Goal: Task Accomplishment & Management: Use online tool/utility

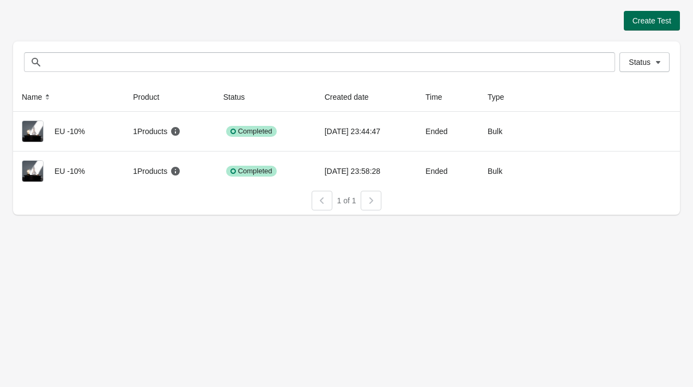
click at [638, 23] on span "Create Test" at bounding box center [651, 20] width 39 height 9
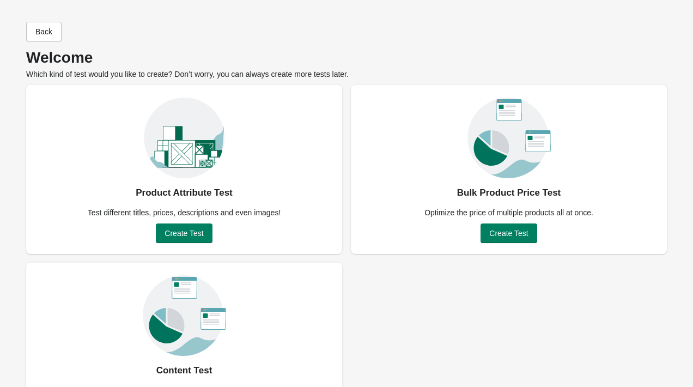
scroll to position [53, 0]
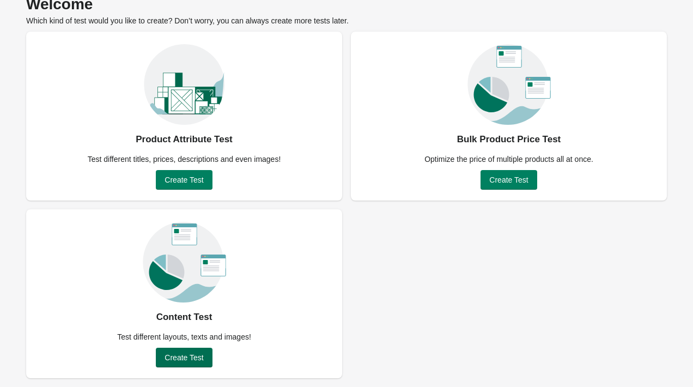
click at [179, 357] on span "Create Test" at bounding box center [183, 357] width 39 height 9
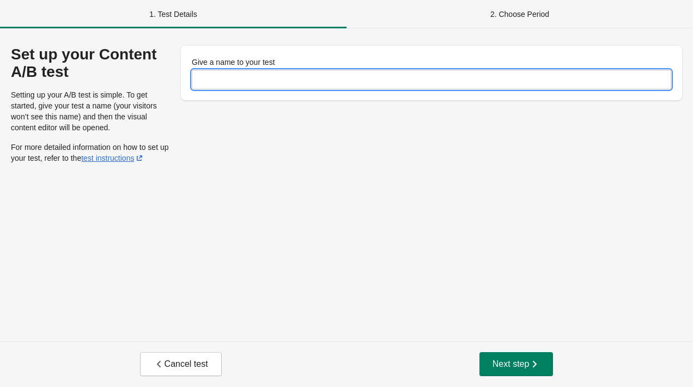
click at [278, 72] on input "Give a name to your test" at bounding box center [431, 80] width 479 height 20
type input "******"
click at [486, 359] on button "Next step" at bounding box center [516, 364] width 74 height 24
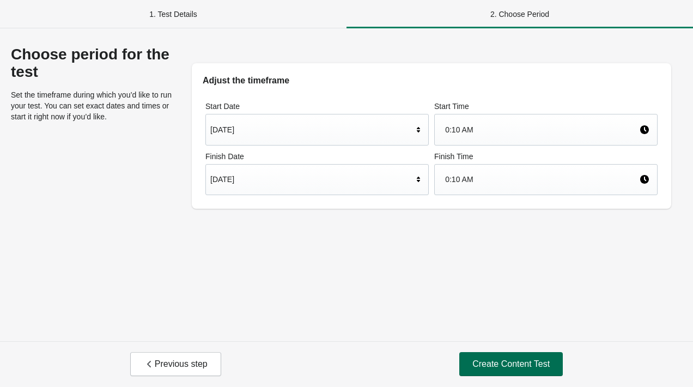
click at [494, 357] on button "Create Content Test" at bounding box center [510, 364] width 103 height 24
click at [505, 369] on span "Create Content Test" at bounding box center [510, 363] width 77 height 11
click at [184, 362] on span "Previous step" at bounding box center [176, 363] width 64 height 11
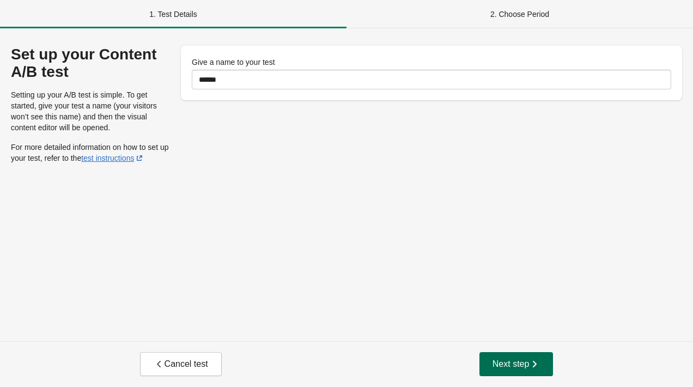
click at [496, 361] on span "Next step" at bounding box center [516, 363] width 48 height 11
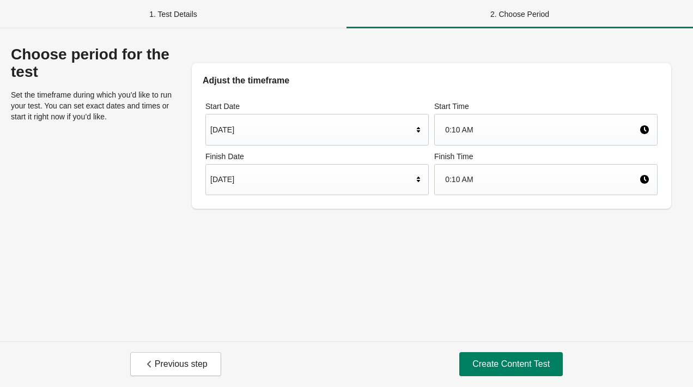
click at [496, 361] on span "Create Content Test" at bounding box center [510, 363] width 77 height 11
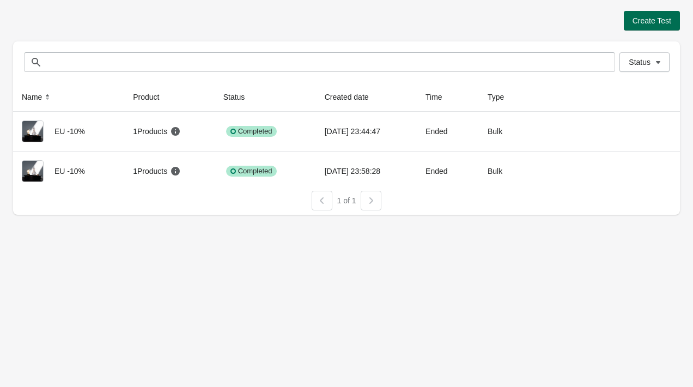
click at [652, 22] on span "Create Test" at bounding box center [651, 20] width 39 height 9
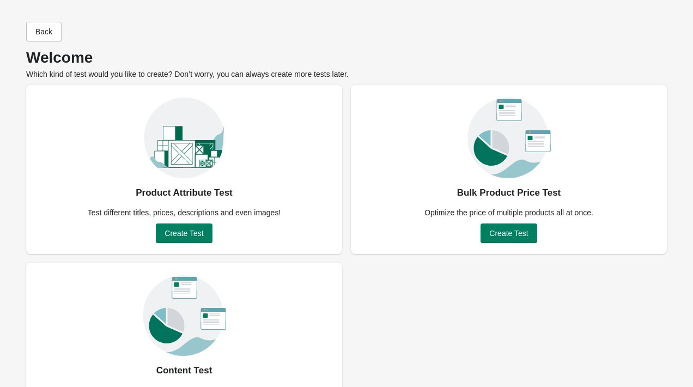
scroll to position [53, 0]
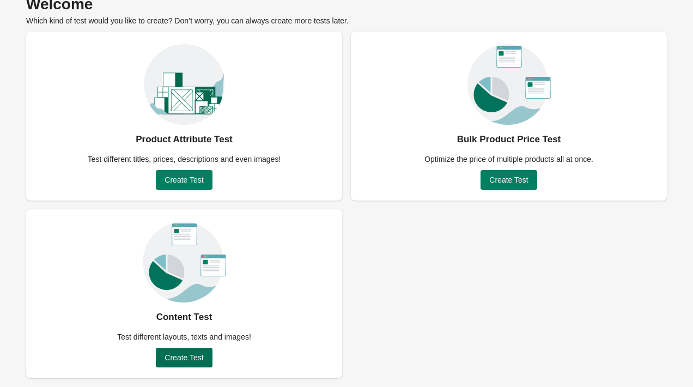
click at [169, 356] on span "Create Test" at bounding box center [183, 357] width 39 height 9
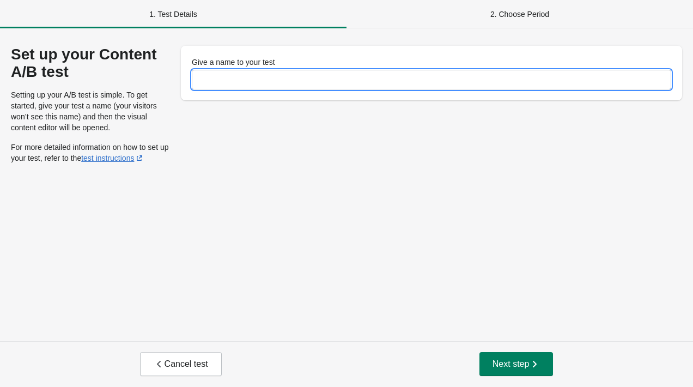
click at [281, 87] on input "Give a name to your test" at bounding box center [431, 80] width 479 height 20
type input "*"
type input "*****"
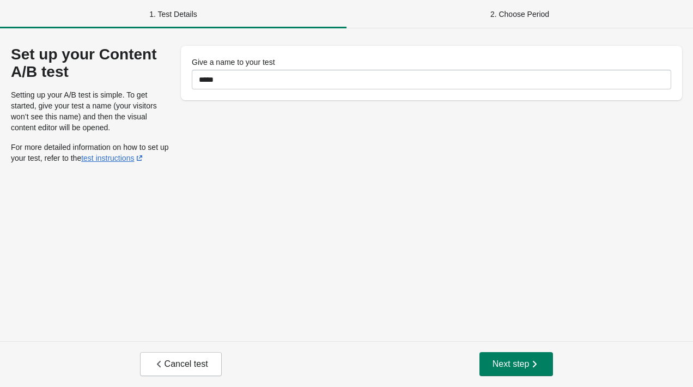
click at [332, 163] on div "Set up your Content A/B test Setting up your A/B test is simple. To get started…" at bounding box center [346, 184] width 693 height 312
click at [523, 362] on span "Next step" at bounding box center [516, 363] width 48 height 11
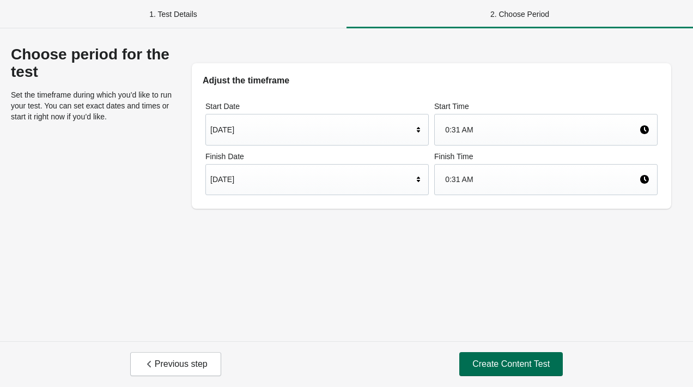
click at [491, 366] on span "Create Content Test" at bounding box center [510, 363] width 77 height 11
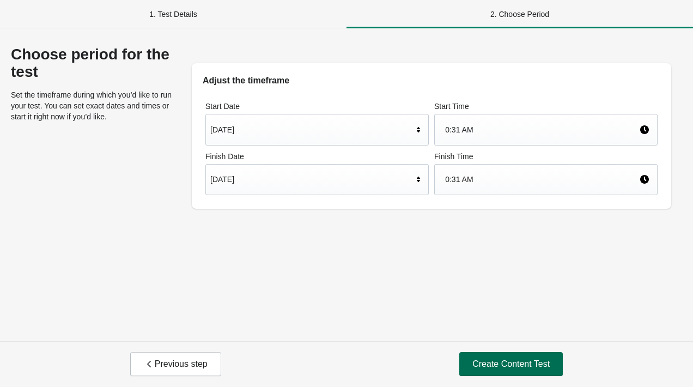
click at [491, 366] on span "Create Content Test" at bounding box center [510, 363] width 77 height 11
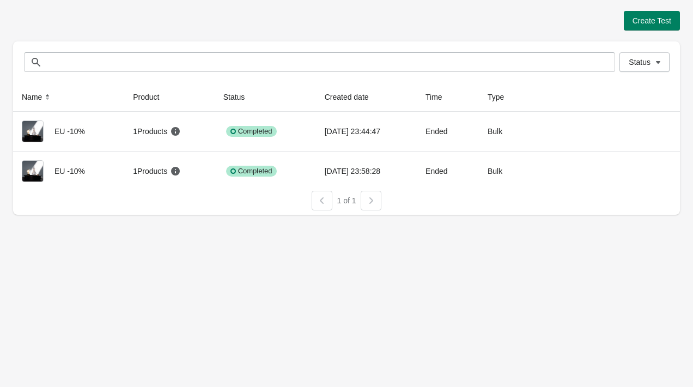
click at [679, 11] on div "Create Test" at bounding box center [346, 21] width 666 height 20
click at [655, 16] on span "Create Test" at bounding box center [651, 20] width 39 height 9
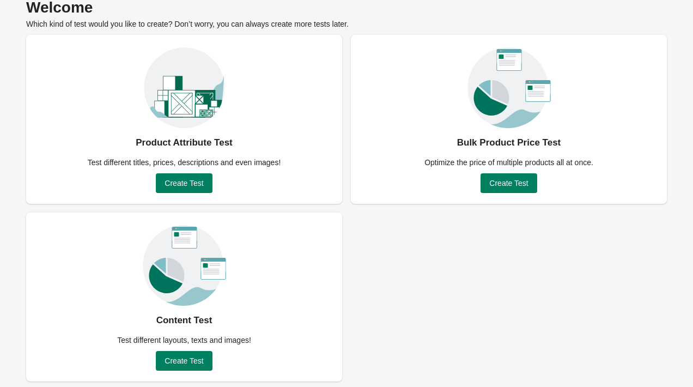
scroll to position [53, 0]
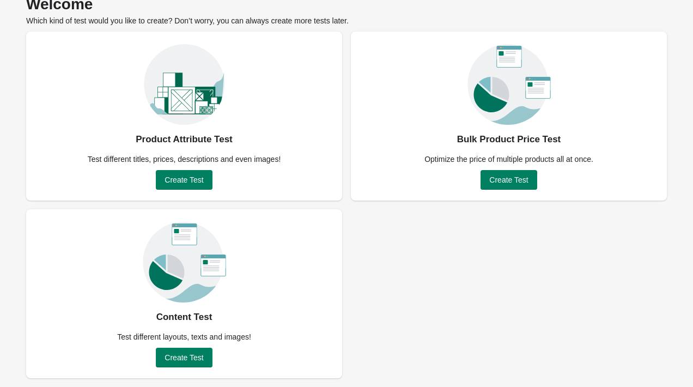
click at [232, 219] on div "Content Test Test different layouts, texts and images! Create Test" at bounding box center [184, 293] width 316 height 169
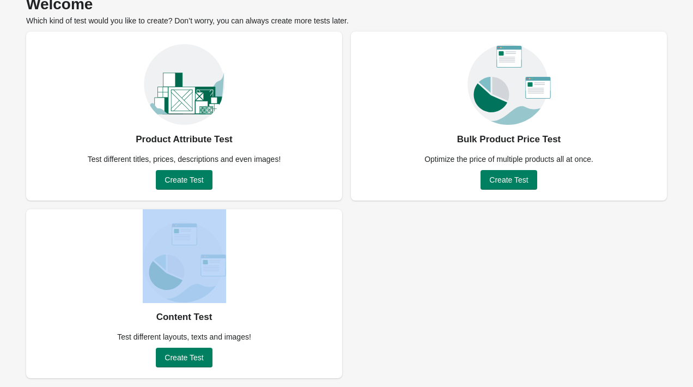
click at [232, 219] on div "Content Test Test different layouts, texts and images! Create Test" at bounding box center [184, 293] width 316 height 169
click at [194, 181] on span "Create Test" at bounding box center [183, 179] width 39 height 9
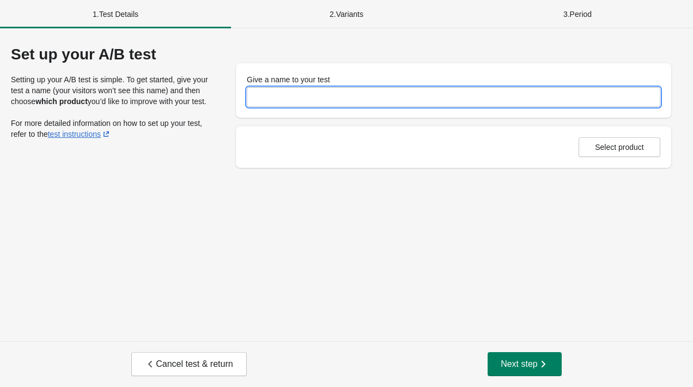
click at [317, 103] on input "Give a name to your test" at bounding box center [453, 97] width 413 height 20
type input "*****"
click at [647, 146] on span "Select product" at bounding box center [618, 147] width 63 height 9
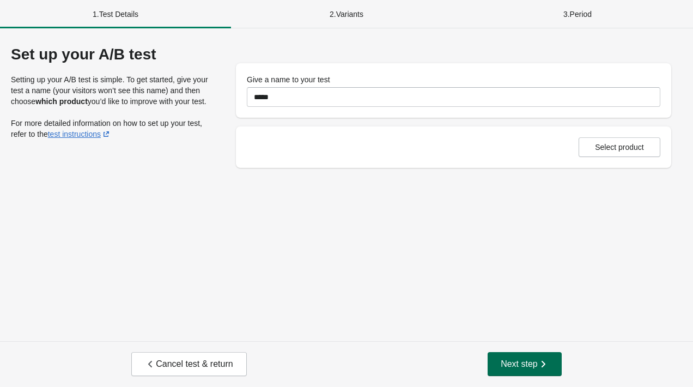
click at [521, 361] on span "Next step" at bounding box center [524, 363] width 48 height 11
click at [648, 154] on button "Select product" at bounding box center [619, 147] width 82 height 20
